Goal: Task Accomplishment & Management: Use online tool/utility

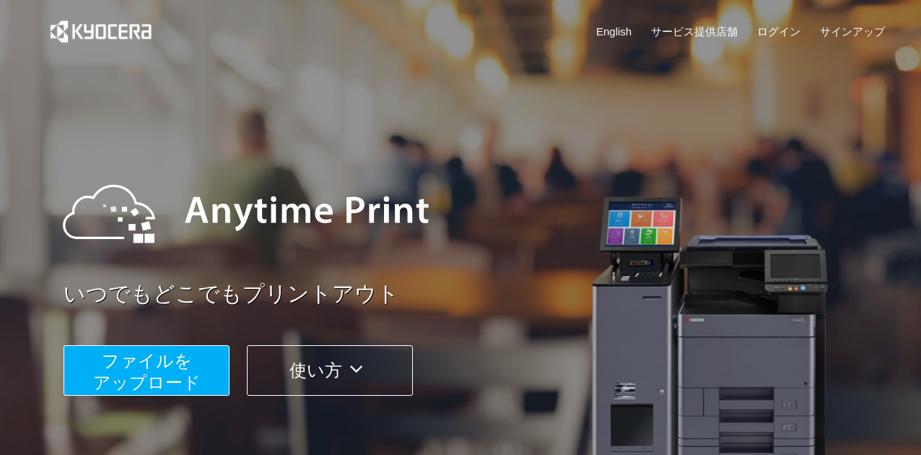
click at [144, 367] on span "ファイルを ​​アップロード" at bounding box center [147, 371] width 108 height 41
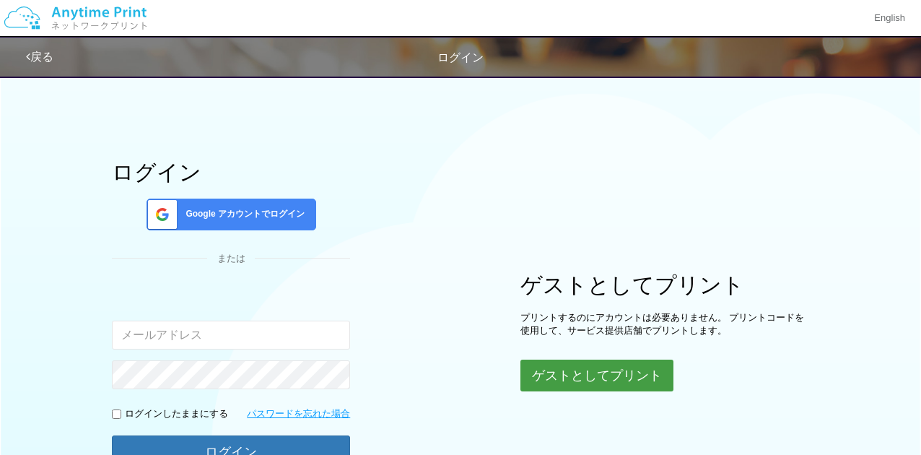
click at [536, 381] on button "ゲストとしてプリント" at bounding box center [596, 375] width 153 height 32
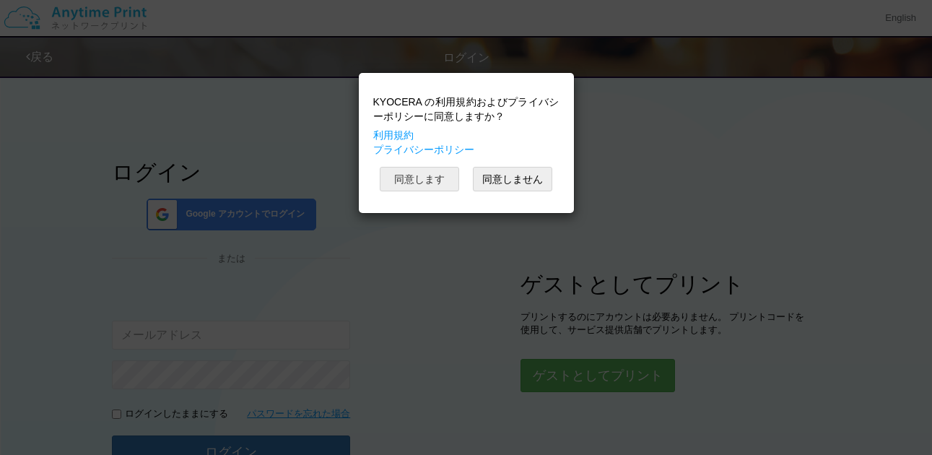
click at [442, 181] on button "同意します" at bounding box center [419, 179] width 79 height 25
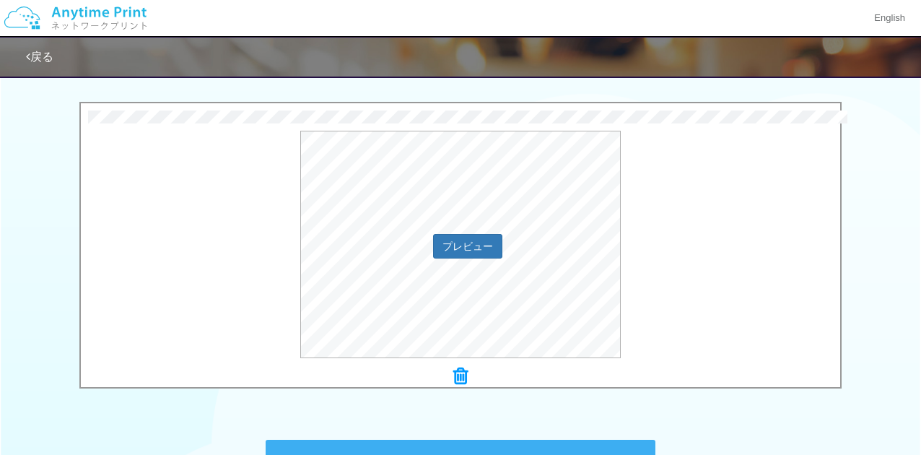
scroll to position [433, 0]
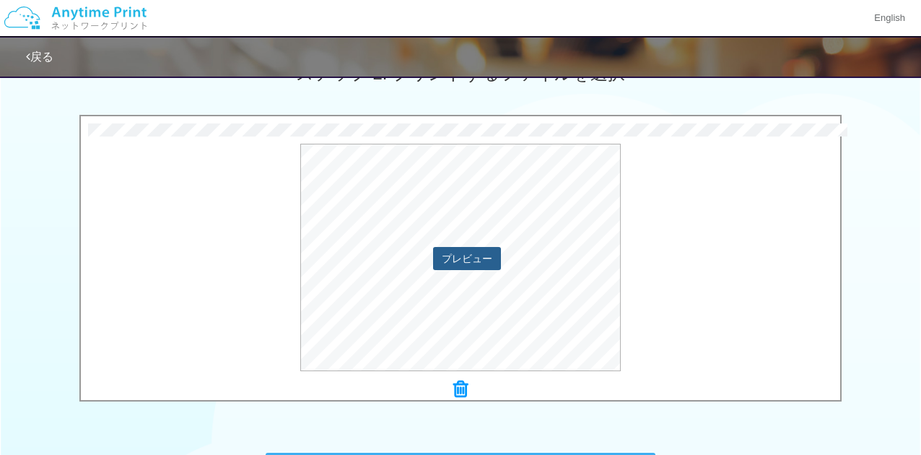
click at [467, 256] on button "プレビュー" at bounding box center [467, 258] width 68 height 23
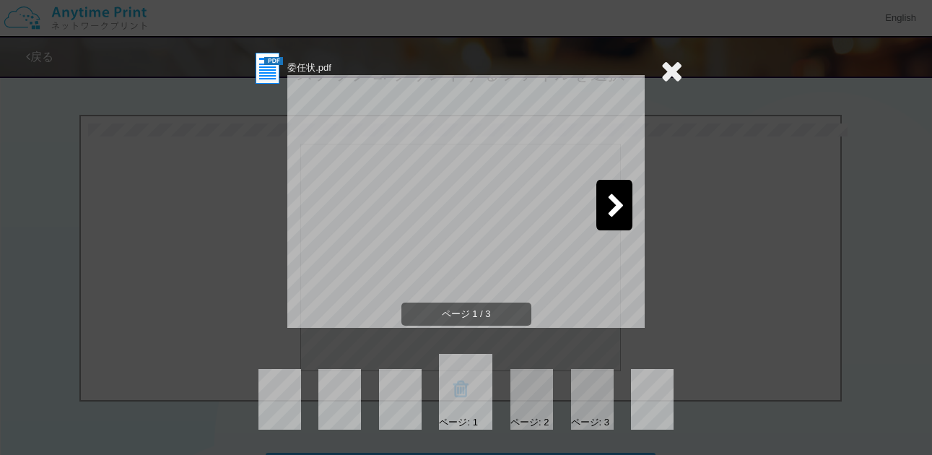
click at [623, 193] on div at bounding box center [614, 205] width 36 height 51
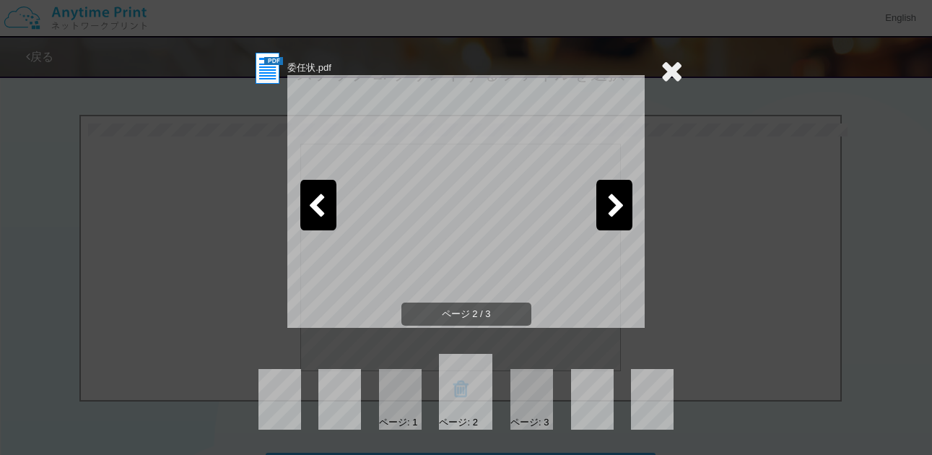
click at [623, 193] on div at bounding box center [614, 205] width 36 height 51
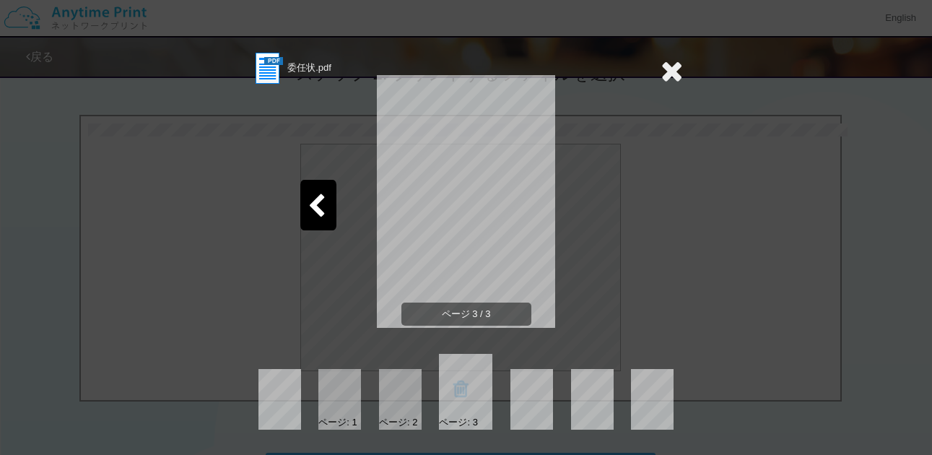
click at [683, 66] on div "委任状.pdf ページ 3 / 3 ページ: 1 ページ: 2 ページ: 3" at bounding box center [466, 227] width 932 height 455
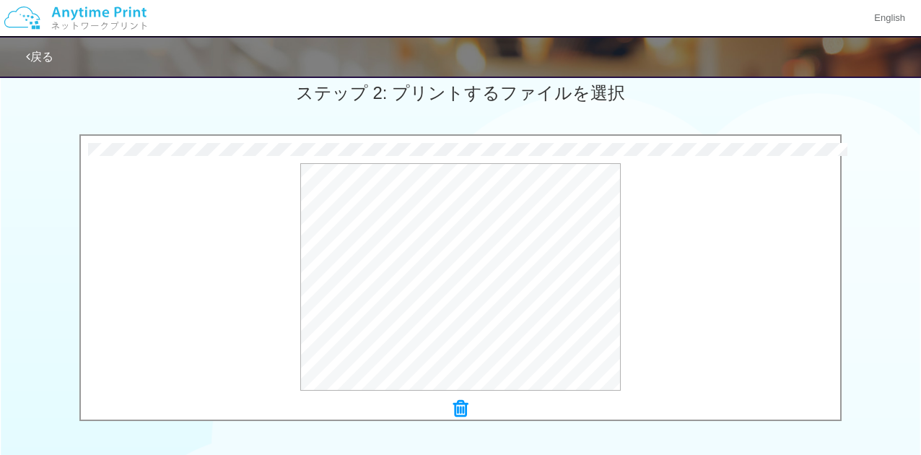
scroll to position [577, 0]
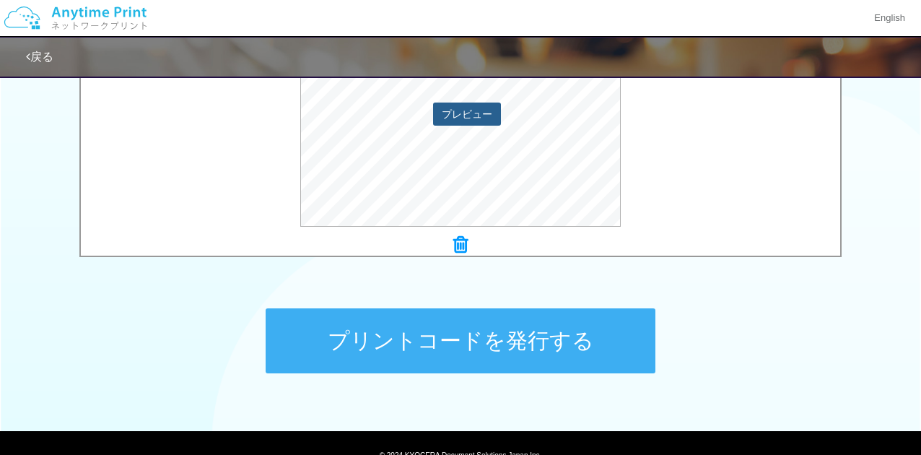
click at [463, 104] on button "プレビュー" at bounding box center [467, 113] width 68 height 23
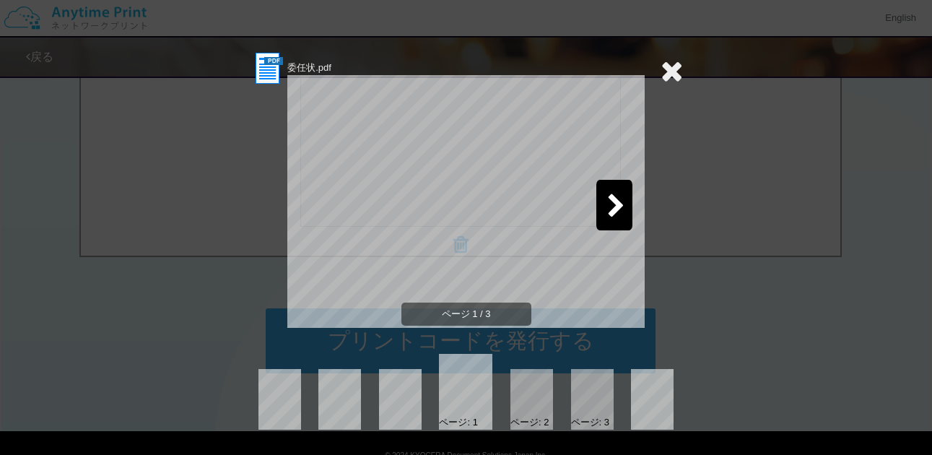
click at [603, 205] on div at bounding box center [614, 205] width 36 height 51
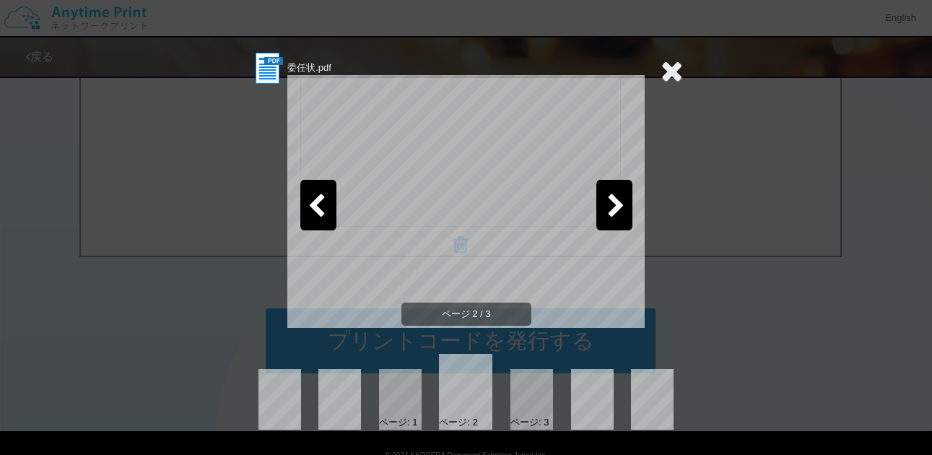
click at [606, 206] on div at bounding box center [614, 205] width 36 height 51
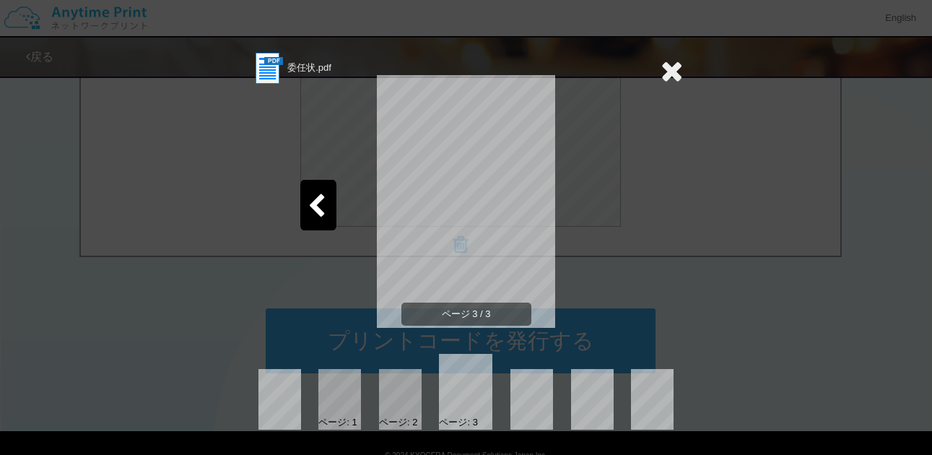
click at [663, 68] on icon at bounding box center [671, 70] width 22 height 29
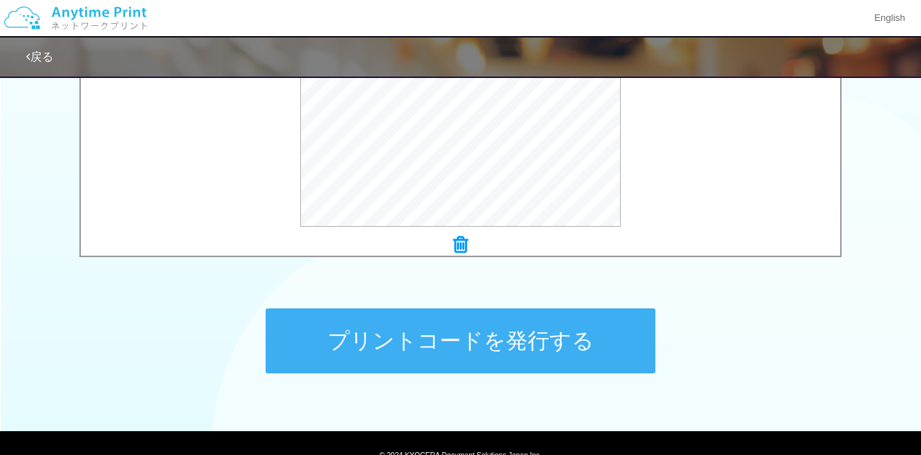
click at [391, 315] on button "プリントコードを発行する" at bounding box center [461, 340] width 390 height 65
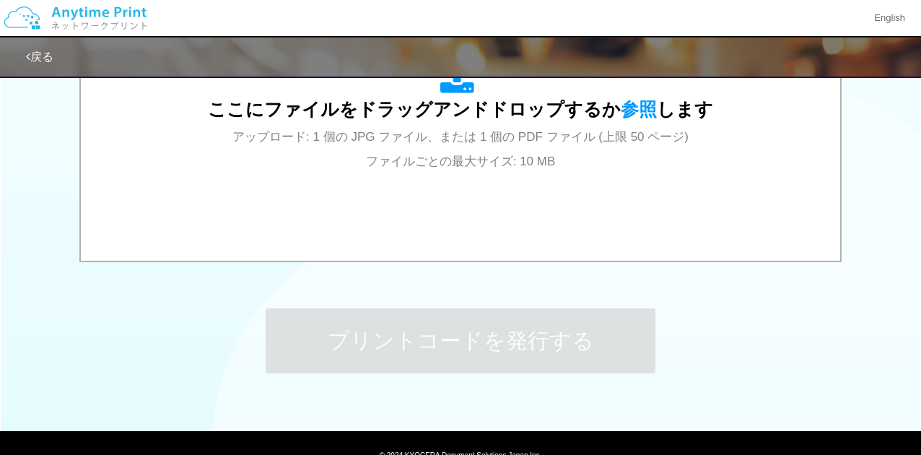
scroll to position [0, 0]
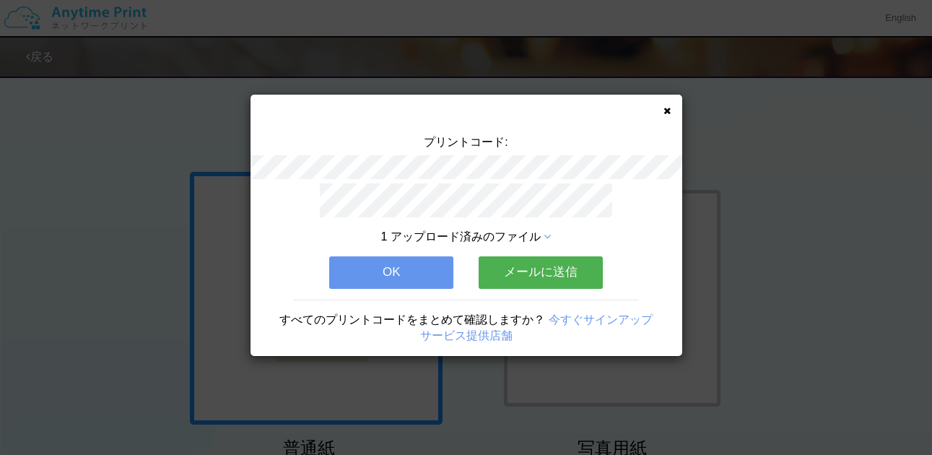
click at [410, 261] on button "OK" at bounding box center [391, 272] width 124 height 32
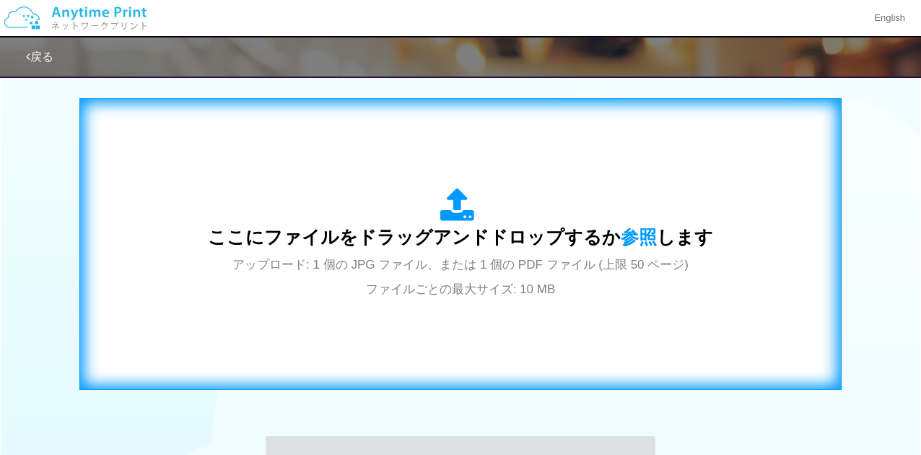
scroll to position [505, 0]
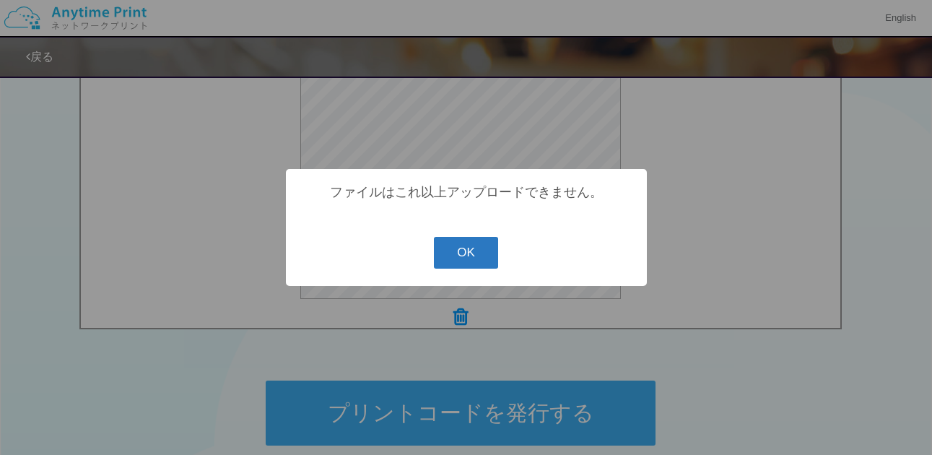
click at [461, 266] on button "OK" at bounding box center [466, 253] width 64 height 32
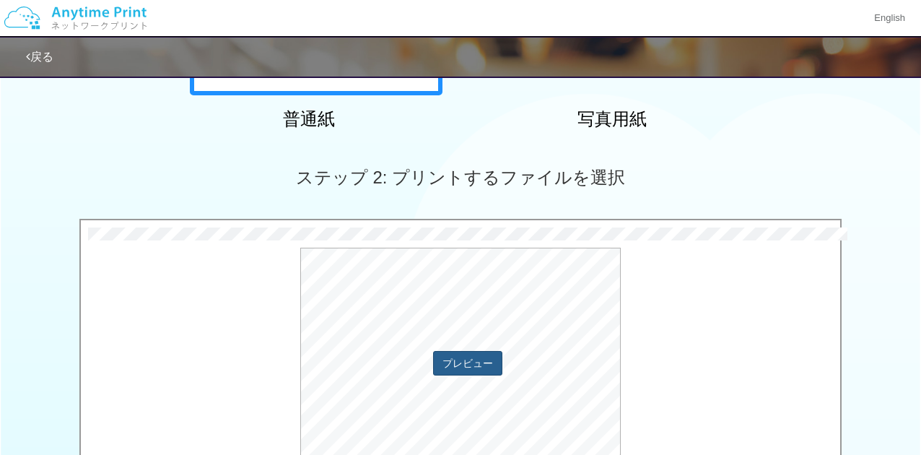
scroll to position [433, 0]
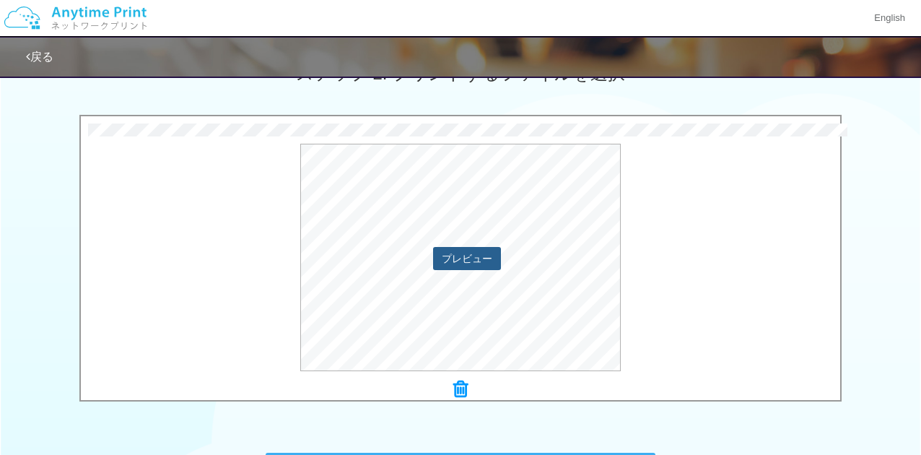
click at [458, 254] on button "プレビュー" at bounding box center [467, 258] width 68 height 23
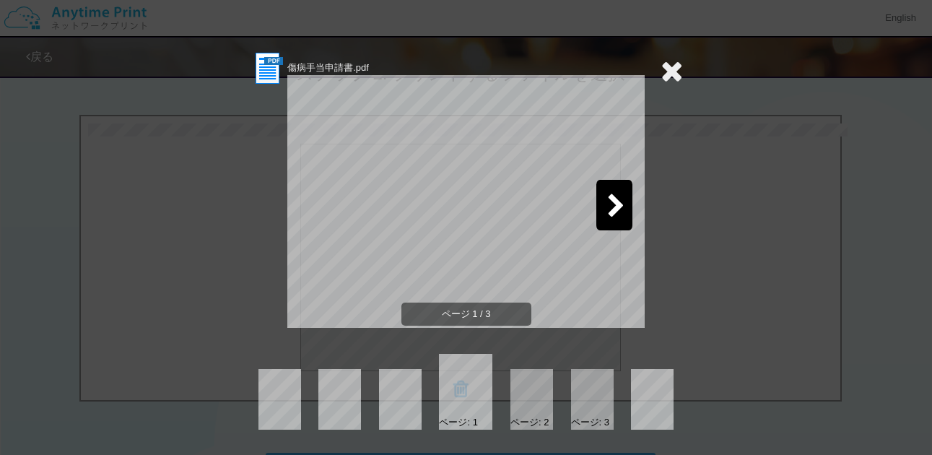
click at [616, 204] on icon at bounding box center [616, 206] width 18 height 25
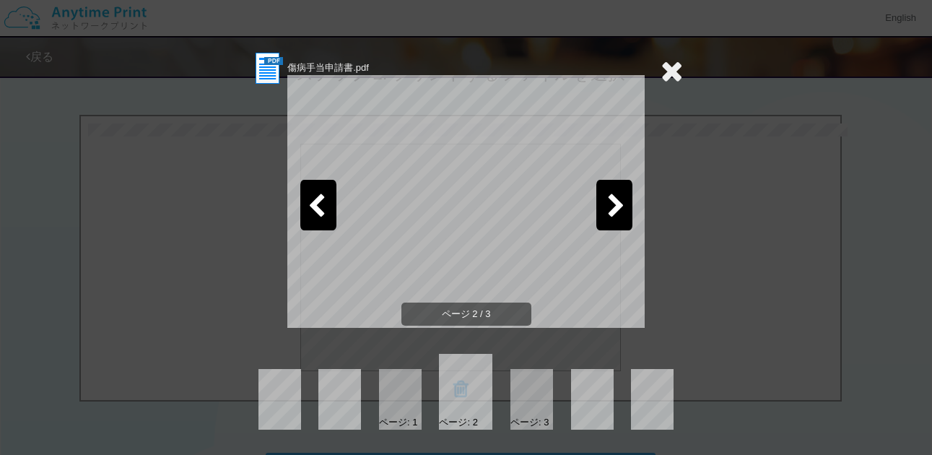
click at [616, 204] on icon at bounding box center [616, 206] width 18 height 25
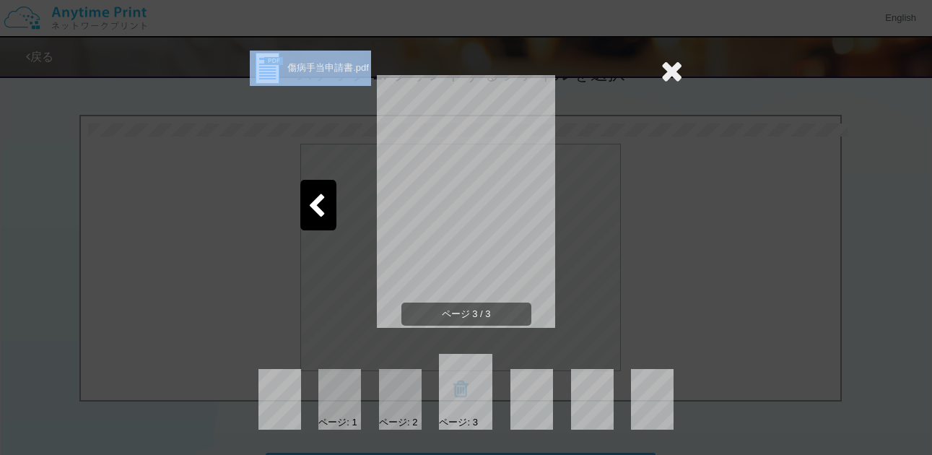
click at [660, 59] on section "傷病手当申請書.pdf" at bounding box center [466, 69] width 433 height 36
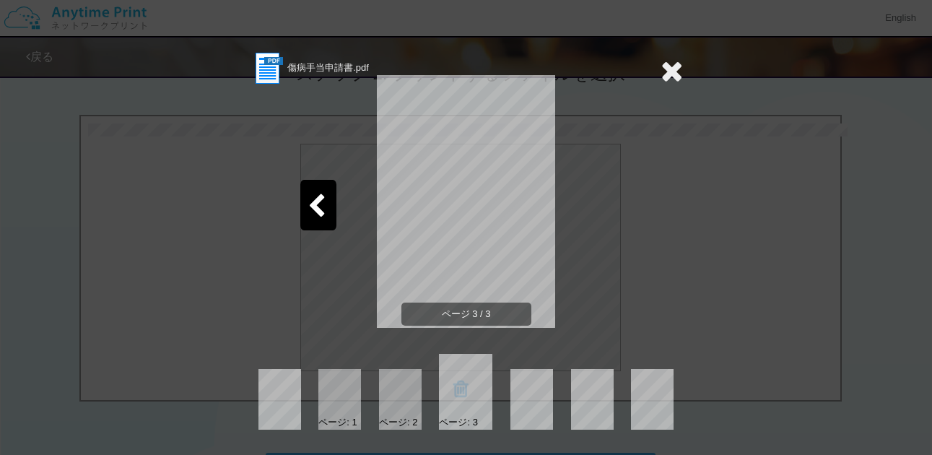
drag, startPoint x: 660, startPoint y: 59, endPoint x: 752, endPoint y: 125, distance: 113.4
click at [777, 142] on div "傷病手当申請書.pdf ページ 3 / 3 ページ: 1 ページ: 2 ページ: 3" at bounding box center [466, 227] width 932 height 455
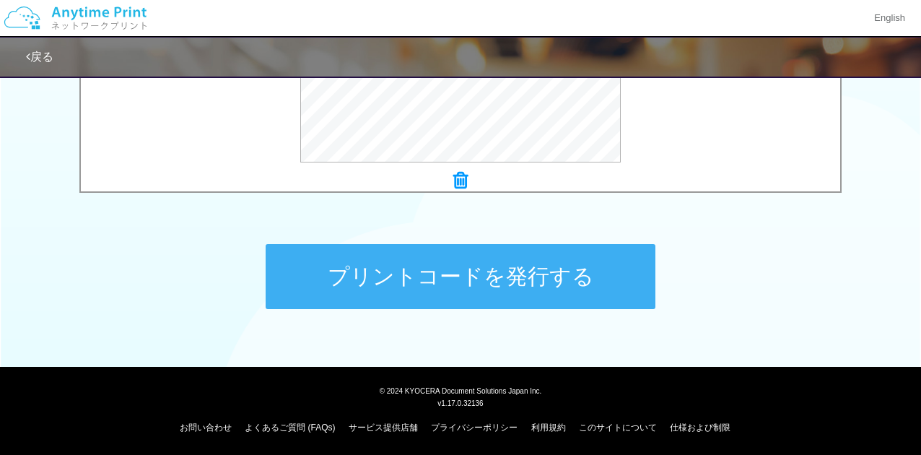
scroll to position [643, 0]
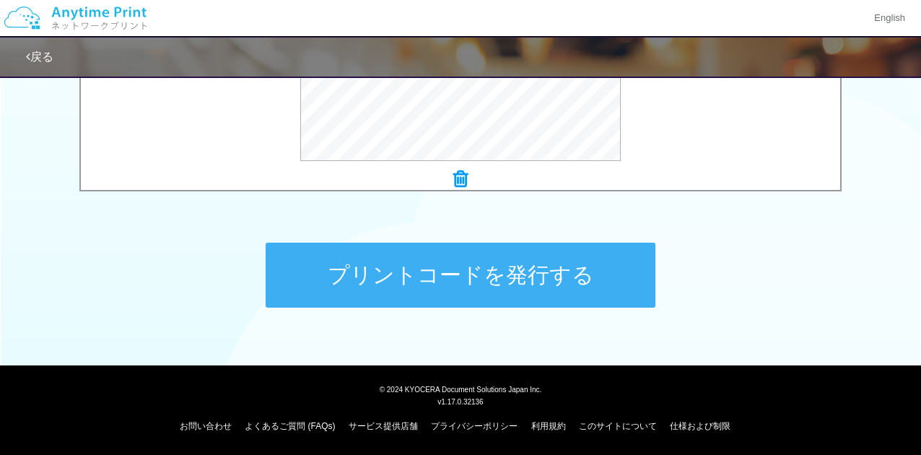
click at [457, 183] on icon at bounding box center [460, 179] width 14 height 19
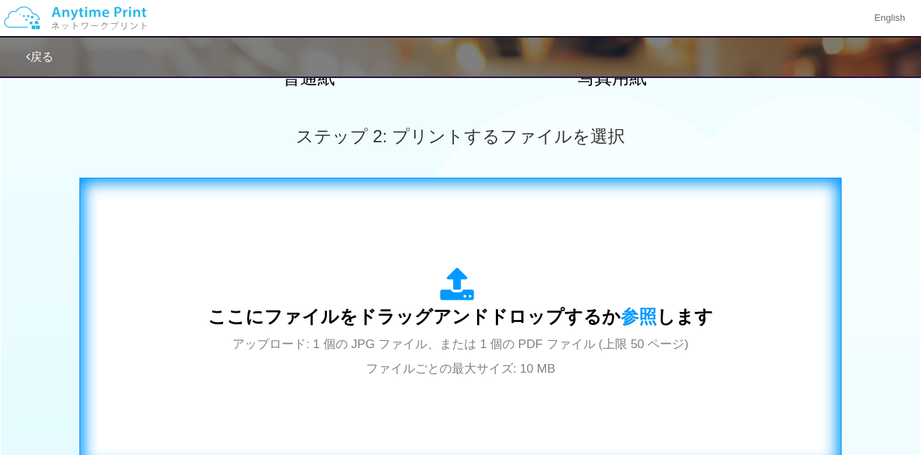
scroll to position [354, 0]
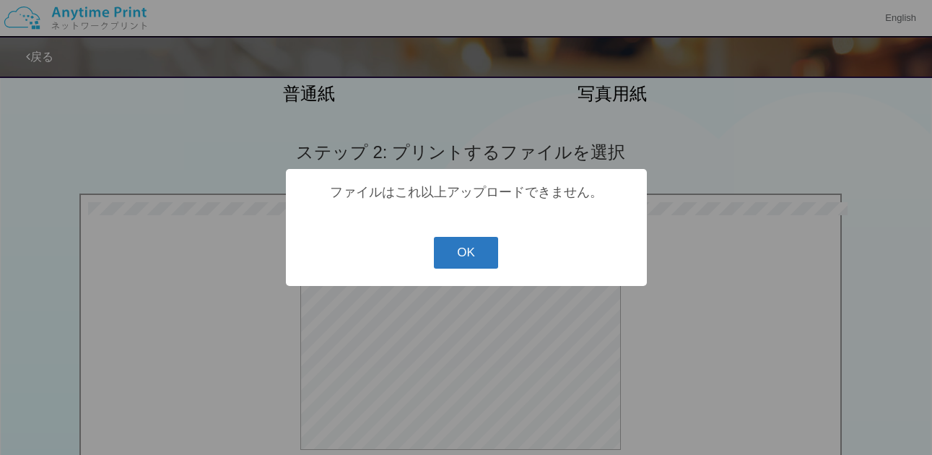
click at [479, 246] on button "OK" at bounding box center [466, 253] width 64 height 32
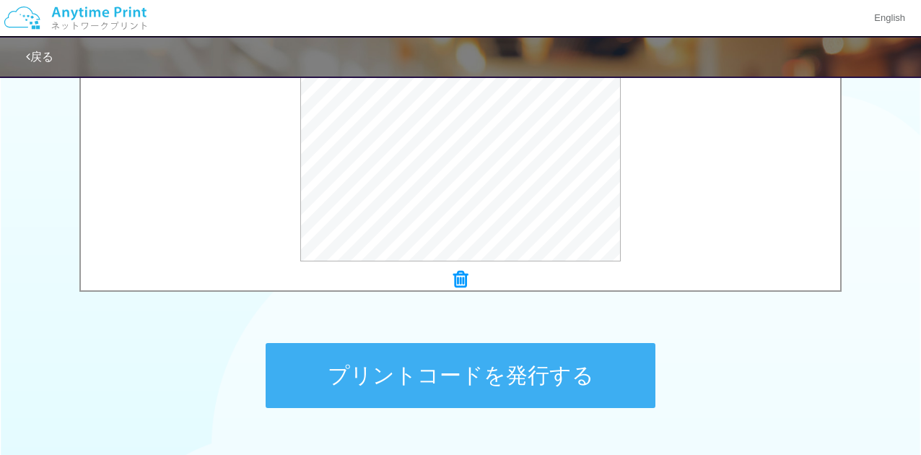
scroll to position [571, 0]
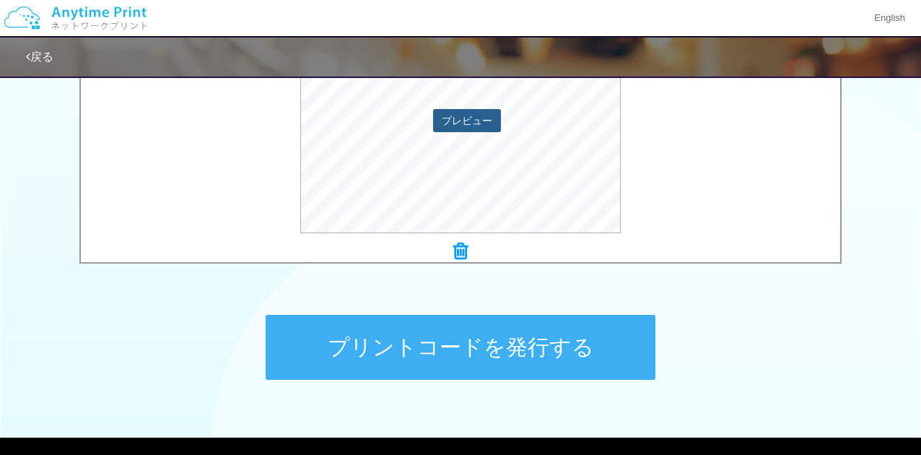
click at [469, 131] on button "プレビュー" at bounding box center [467, 120] width 68 height 23
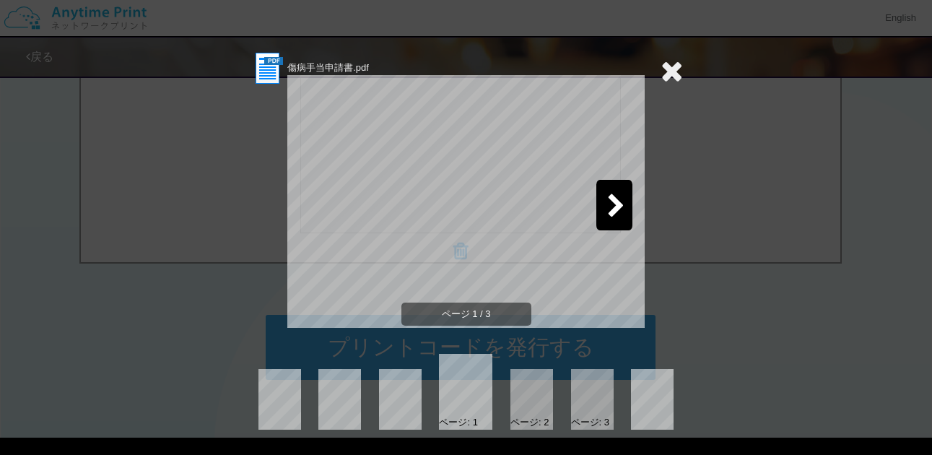
click at [624, 197] on icon at bounding box center [616, 206] width 18 height 25
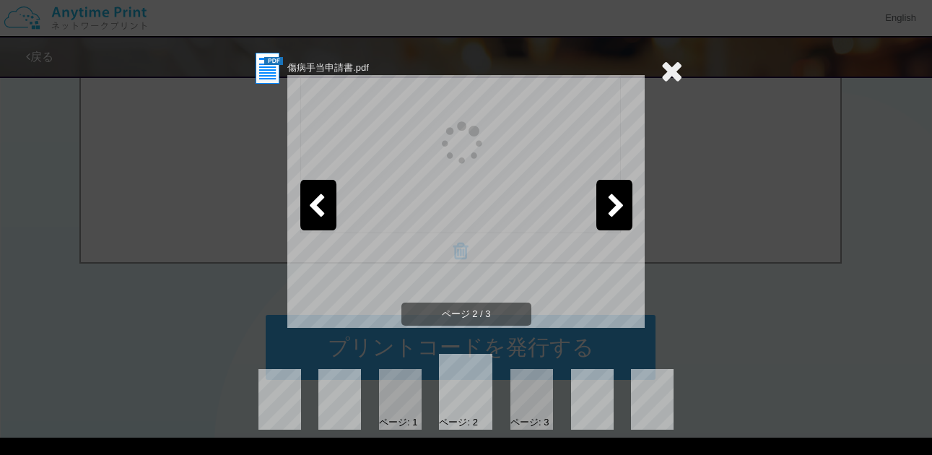
click at [624, 197] on icon at bounding box center [616, 206] width 18 height 25
click at [615, 197] on icon at bounding box center [616, 206] width 18 height 25
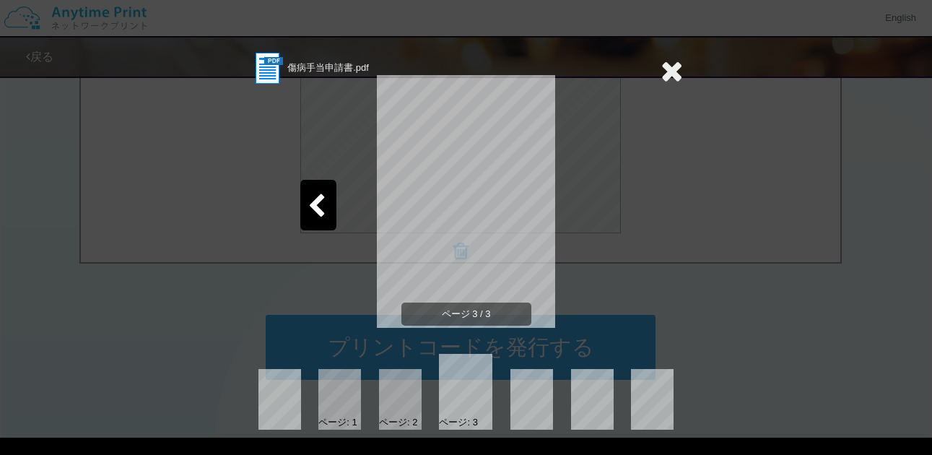
click at [655, 72] on section "傷病手当申請書.pdf" at bounding box center [466, 69] width 433 height 36
click at [665, 71] on icon at bounding box center [671, 70] width 22 height 29
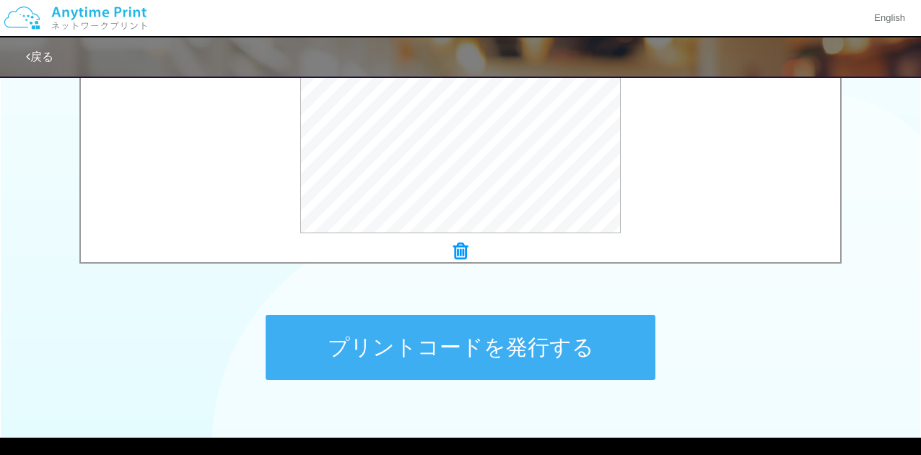
click at [460, 253] on icon at bounding box center [460, 251] width 14 height 19
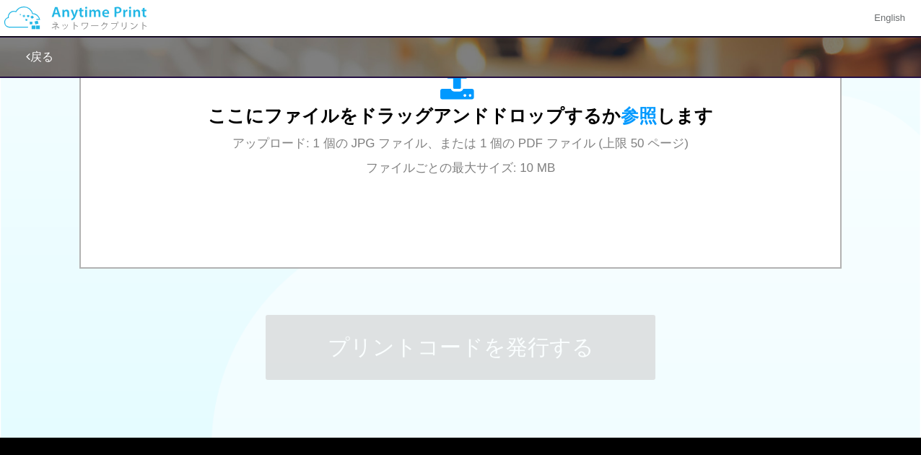
click at [460, 253] on div "ここにファイルをドラッグアンドドロップするか 参照 します アップロード: 1 個の JPG ファイル、または 1 個の PDF ファイル (上限 50 ペー…" at bounding box center [460, 123] width 730 height 260
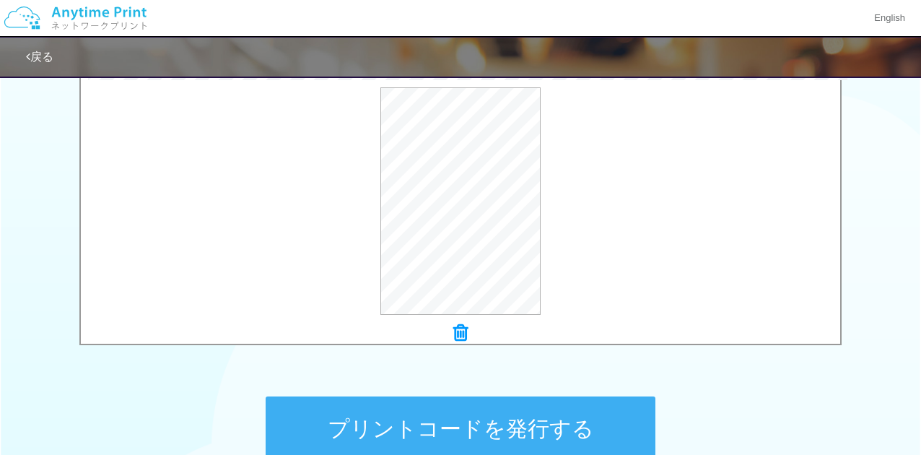
scroll to position [499, 0]
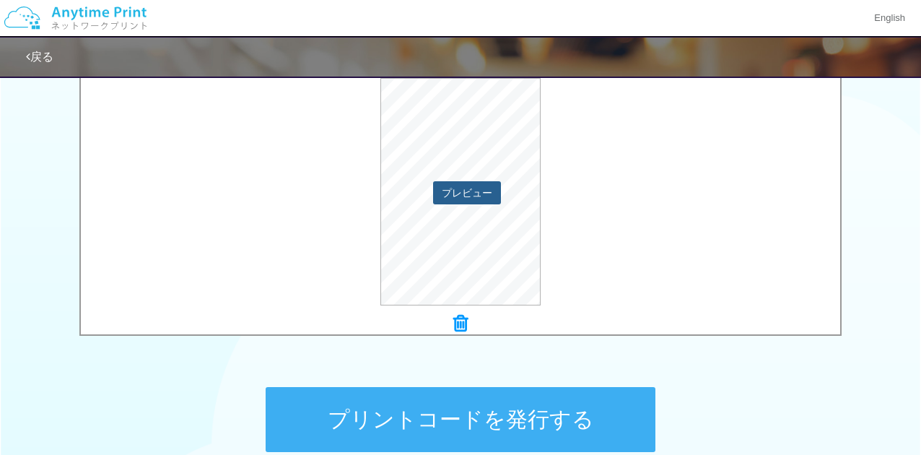
click at [479, 188] on button "プレビュー" at bounding box center [467, 192] width 68 height 23
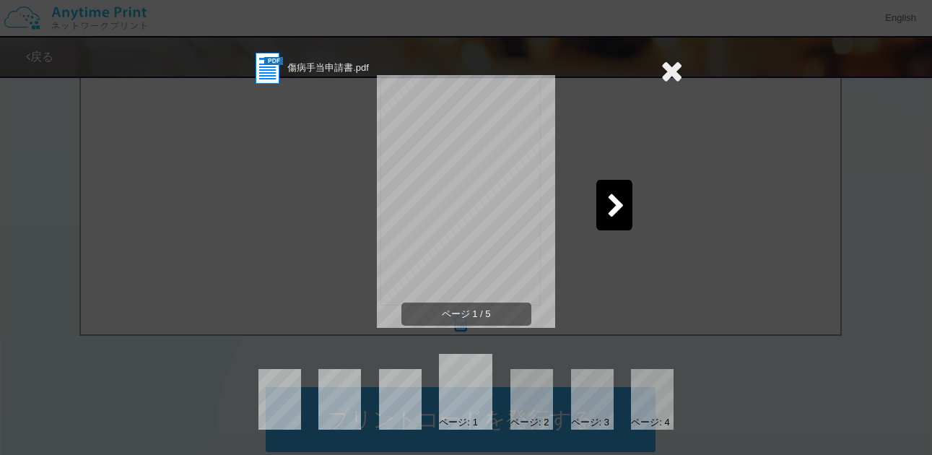
click at [601, 203] on div at bounding box center [614, 205] width 36 height 51
click at [607, 204] on icon at bounding box center [616, 206] width 18 height 25
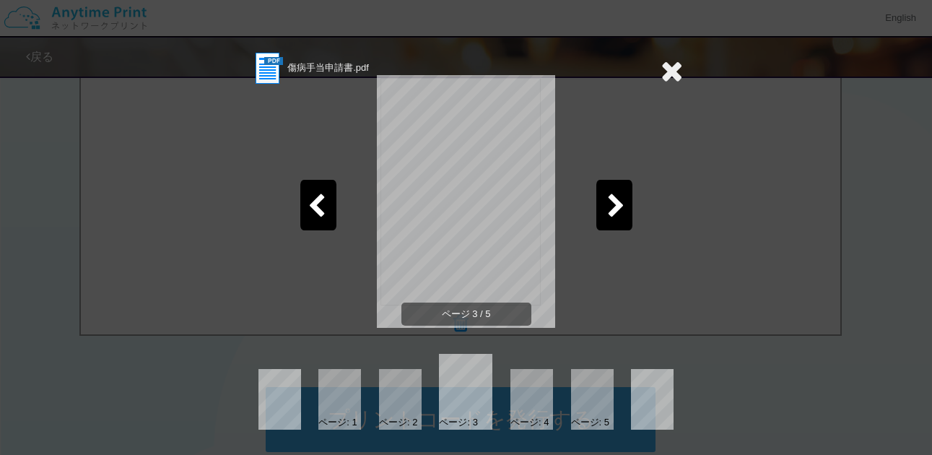
click at [607, 204] on icon at bounding box center [616, 206] width 18 height 25
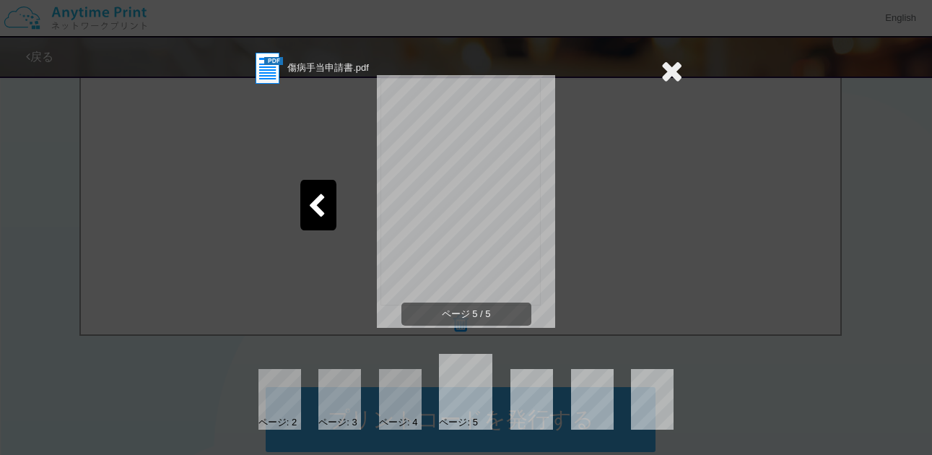
click at [663, 67] on icon at bounding box center [671, 70] width 22 height 29
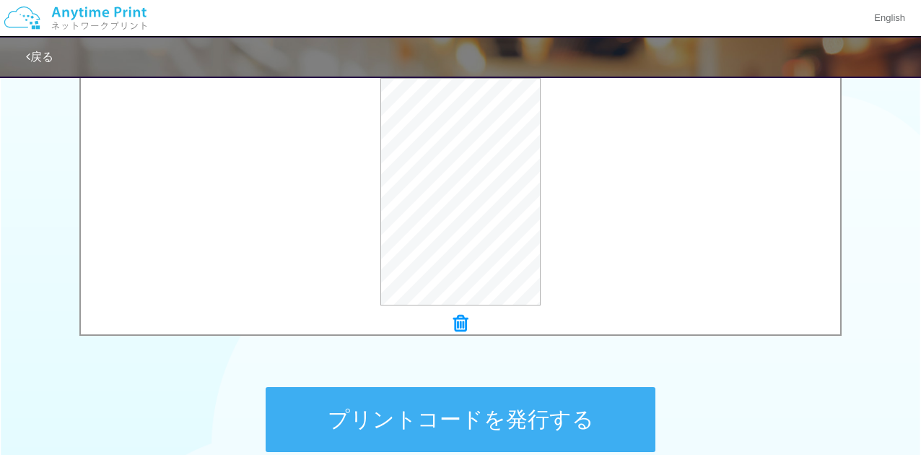
click at [542, 406] on button "プリントコードを発行する" at bounding box center [461, 419] width 390 height 65
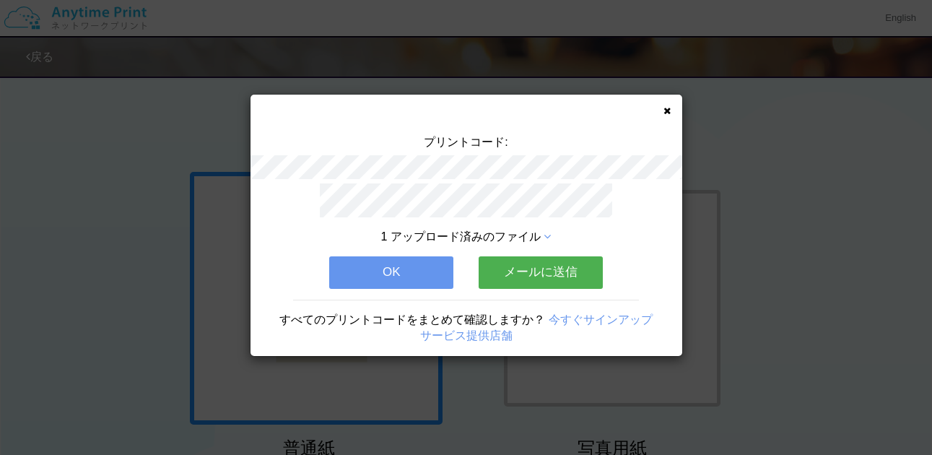
click at [667, 113] on icon at bounding box center [666, 110] width 7 height 9
